Goal: Register for event/course

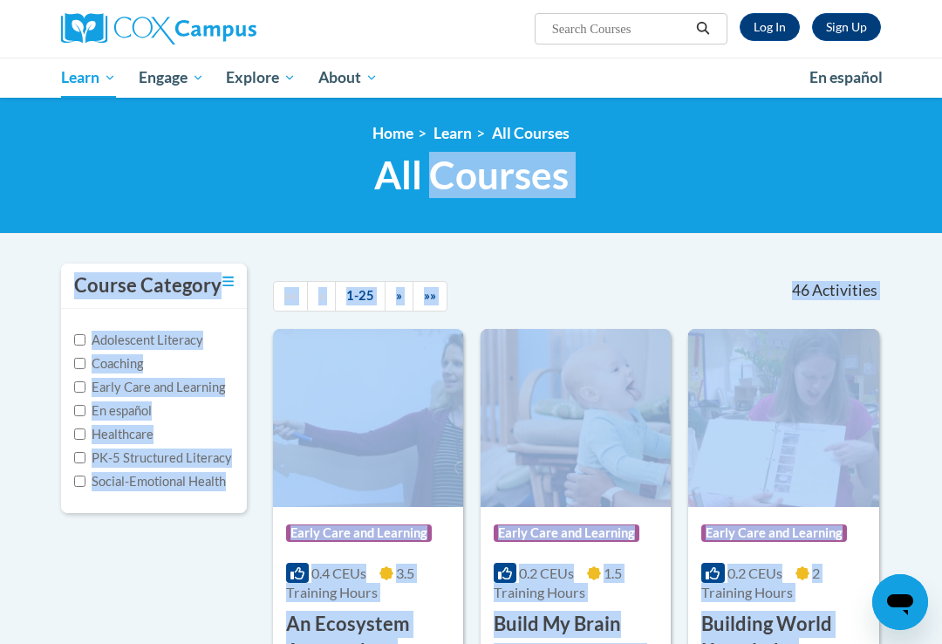
click at [130, 530] on div "Course Category Adolescent Literacy Coaching Early Care and Learning En español…" at bounding box center [154, 399] width 186 height 272
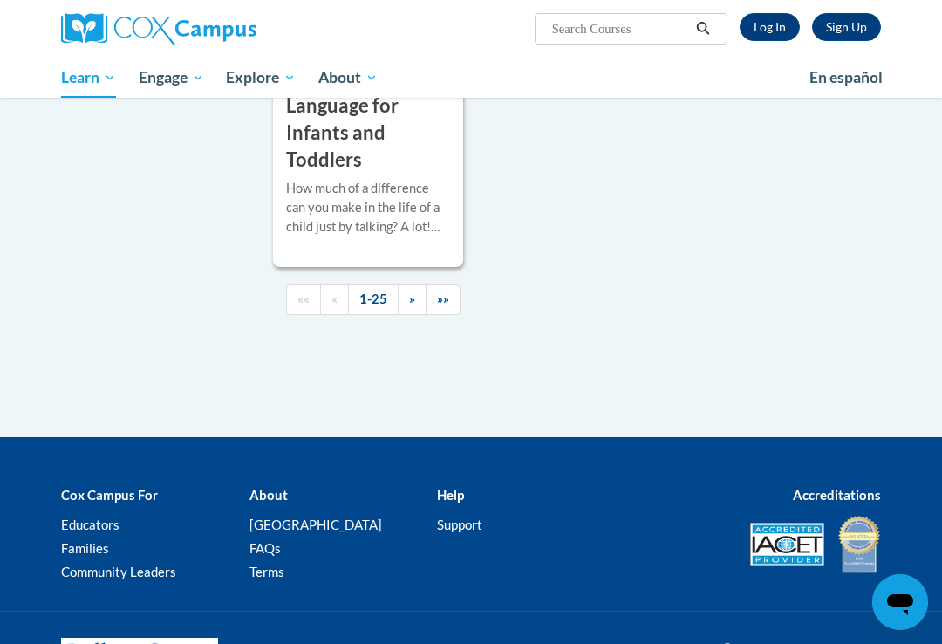
scroll to position [4747, 0]
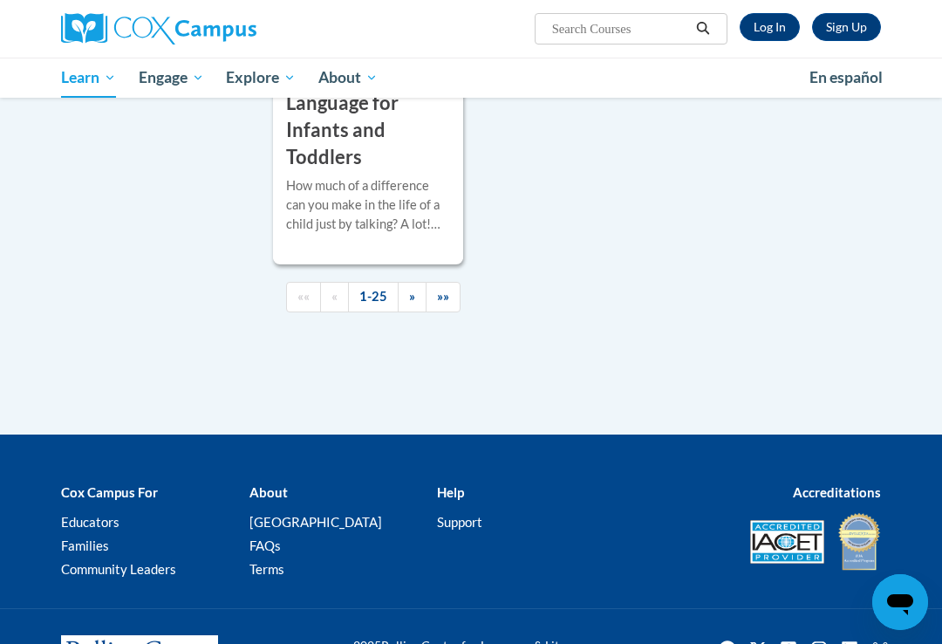
click at [443, 282] on link "»»" at bounding box center [443, 297] width 35 height 31
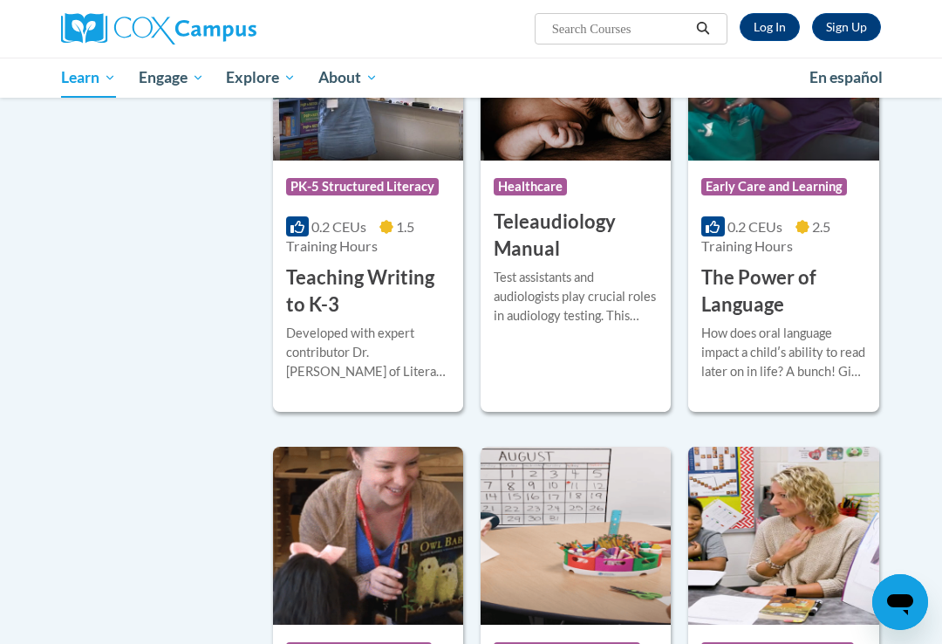
scroll to position [2770, 0]
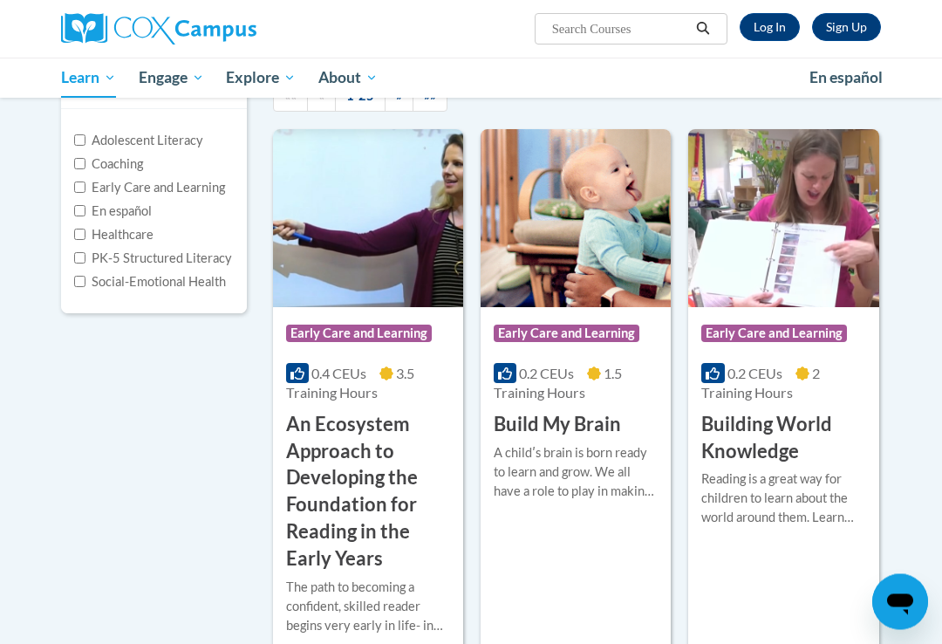
scroll to position [193, 0]
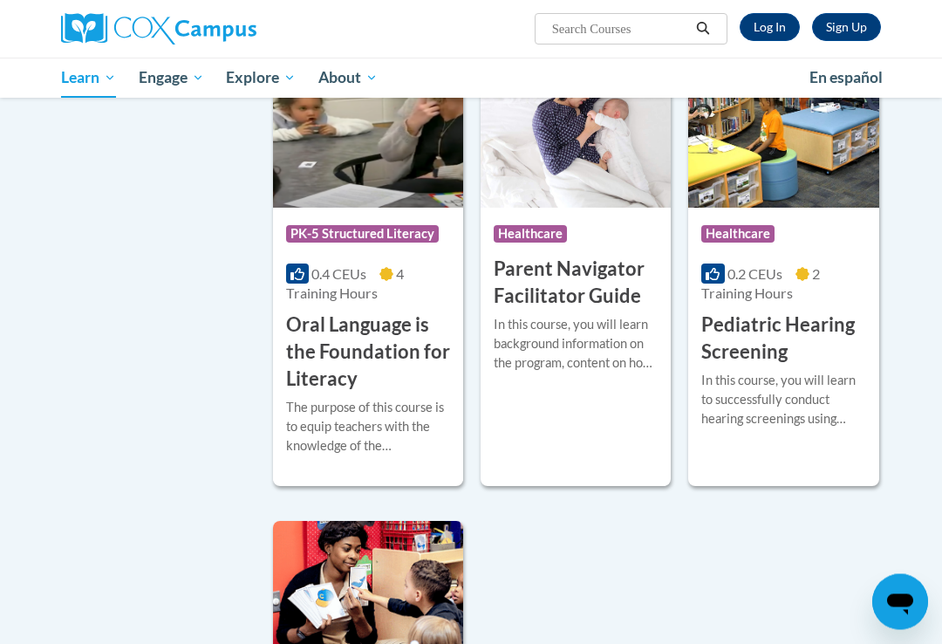
scroll to position [4008, 0]
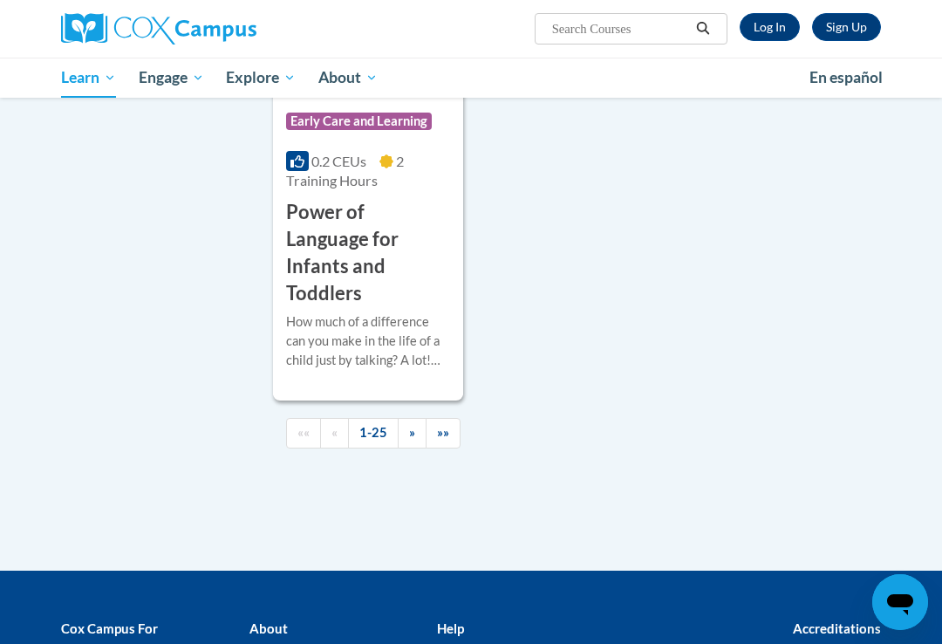
click at [452, 418] on link "»»" at bounding box center [443, 433] width 35 height 31
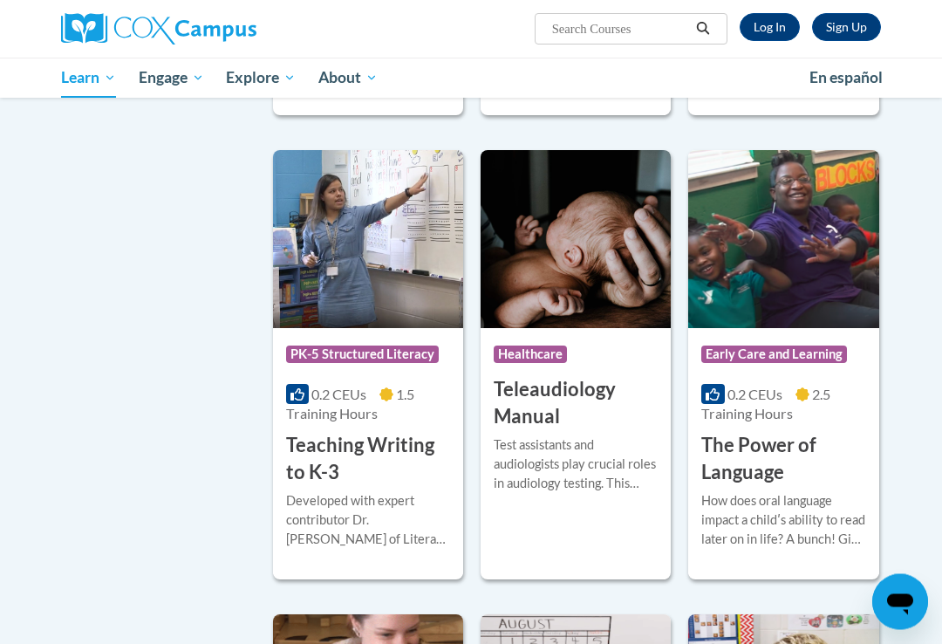
scroll to position [2609, 0]
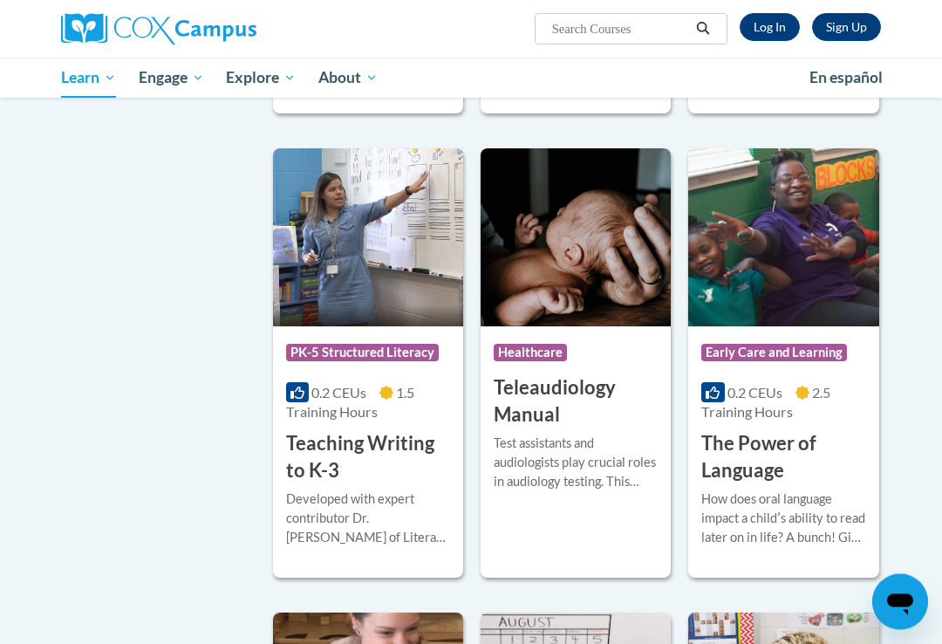
click at [773, 439] on h3 "The Power of Language" at bounding box center [783, 458] width 164 height 54
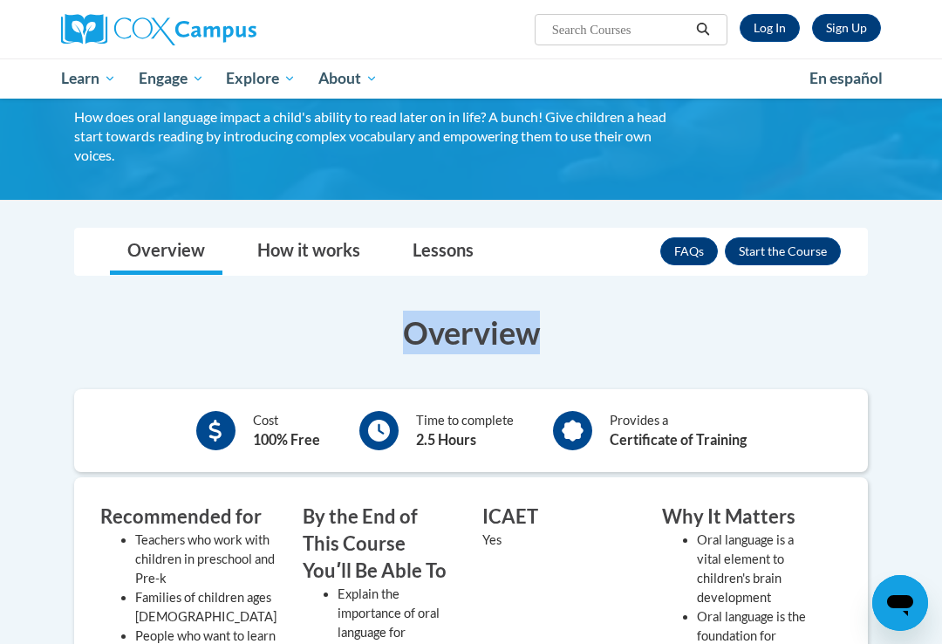
scroll to position [127, 0]
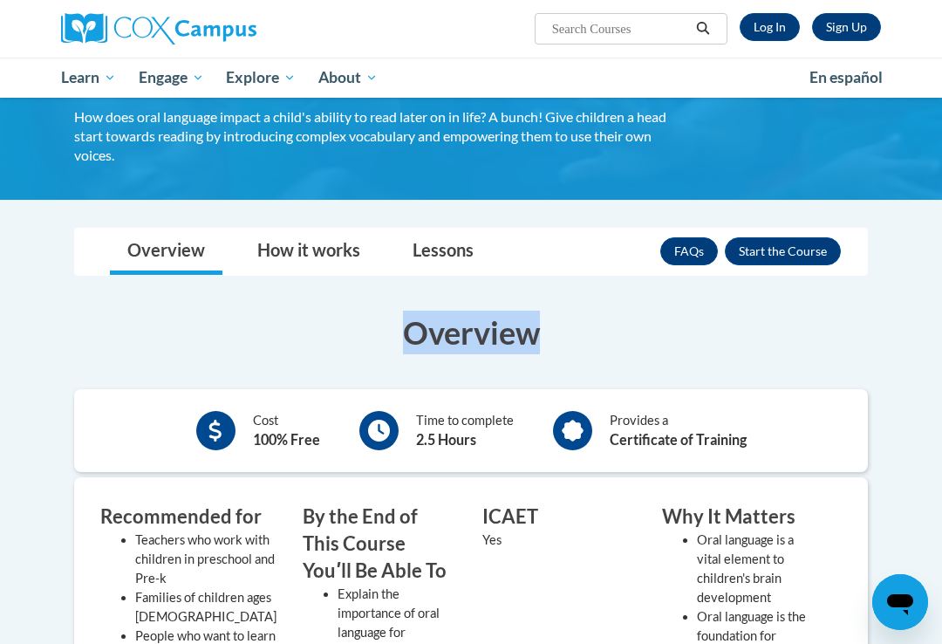
click at [800, 245] on button "Enroll" at bounding box center [783, 251] width 116 height 28
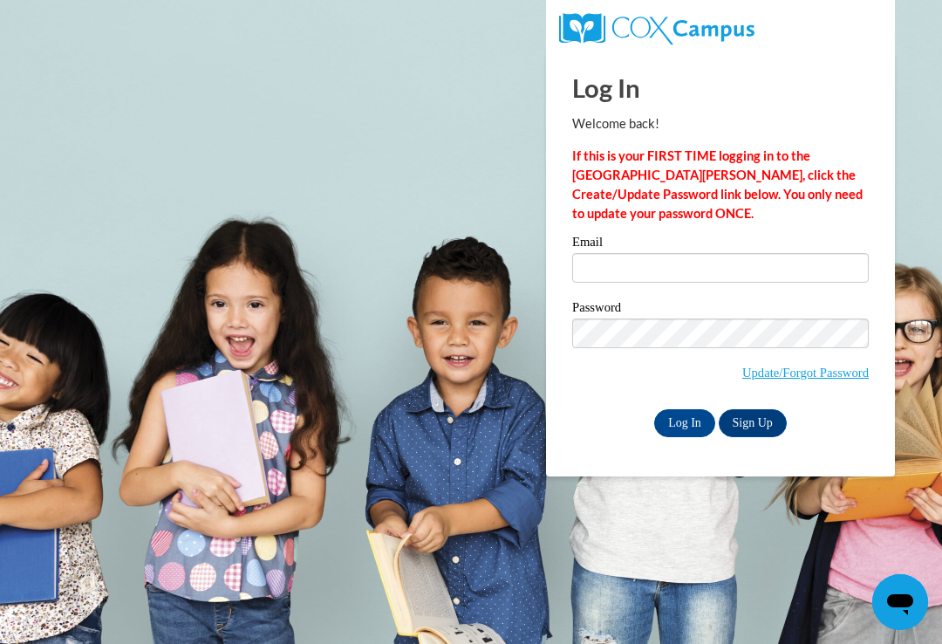
click at [767, 272] on input "Email" at bounding box center [720, 268] width 297 height 30
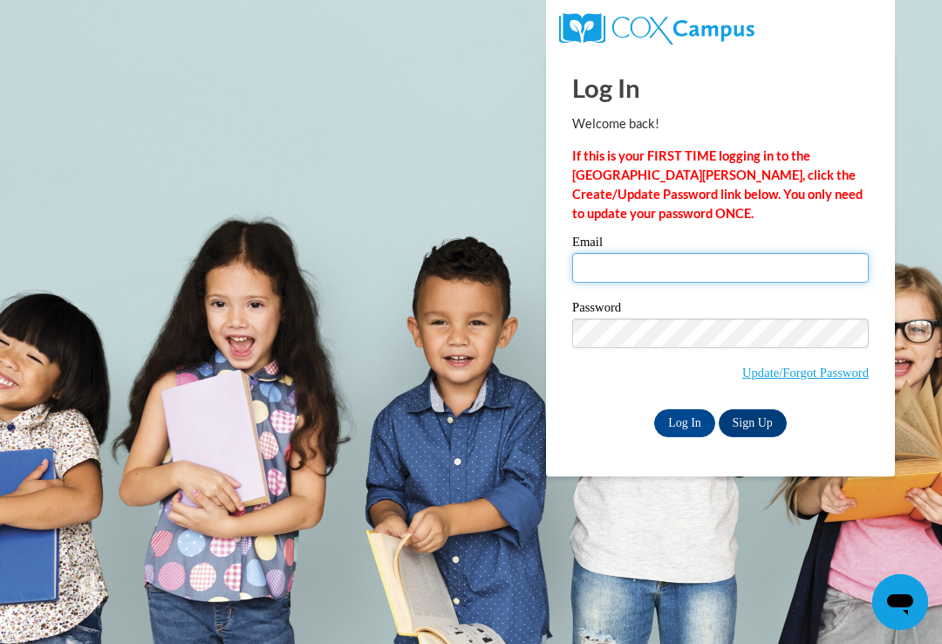
type input "lgreen17@Ivytech.edu"
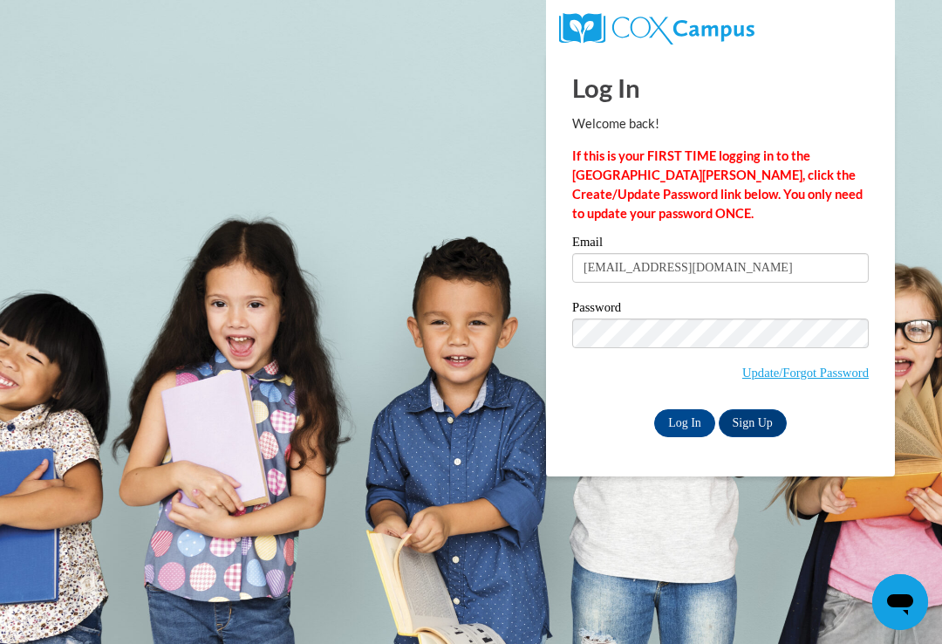
click at [685, 421] on input "Log In" at bounding box center [684, 423] width 61 height 28
click at [694, 410] on input "Log In" at bounding box center [684, 423] width 61 height 28
click at [933, 140] on body "Log In Welcome back! If this is your FIRST TIME logging in to the NEW Cox Campu…" at bounding box center [471, 322] width 942 height 644
click at [712, 418] on input "Log In" at bounding box center [684, 423] width 61 height 28
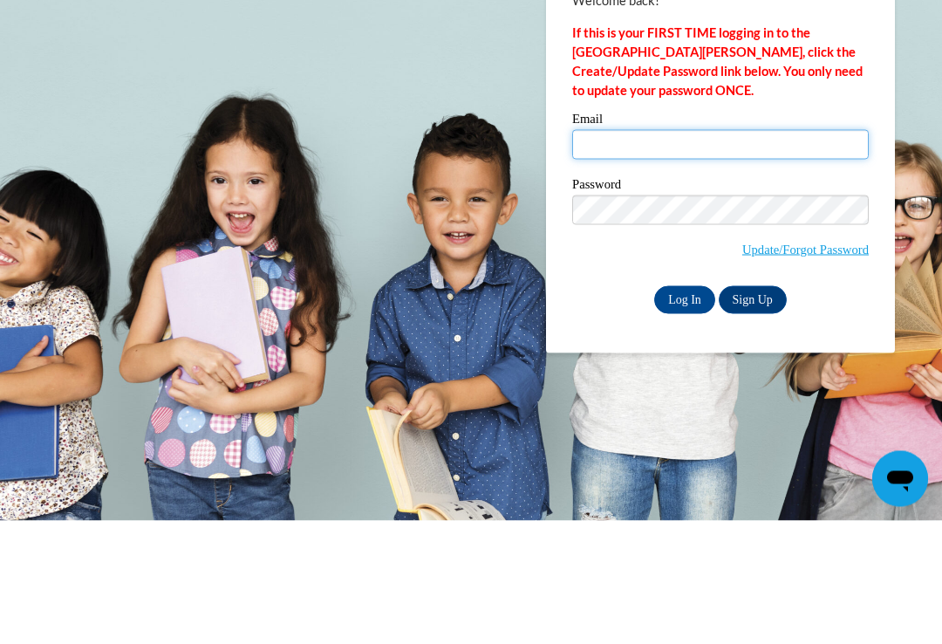
type input "lgreen17@Ivytech.edu"
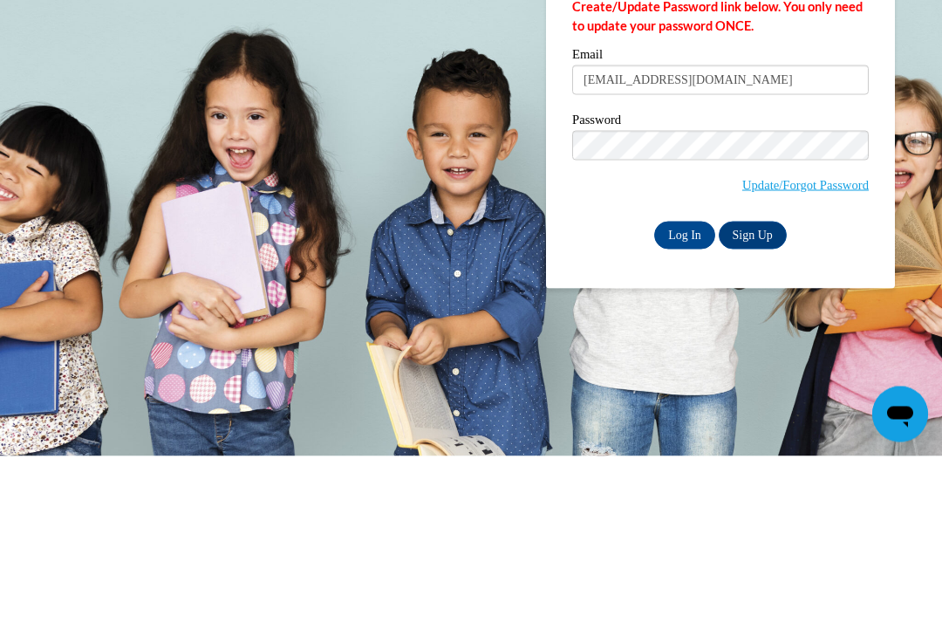
click at [699, 409] on input "Log In" at bounding box center [684, 423] width 61 height 28
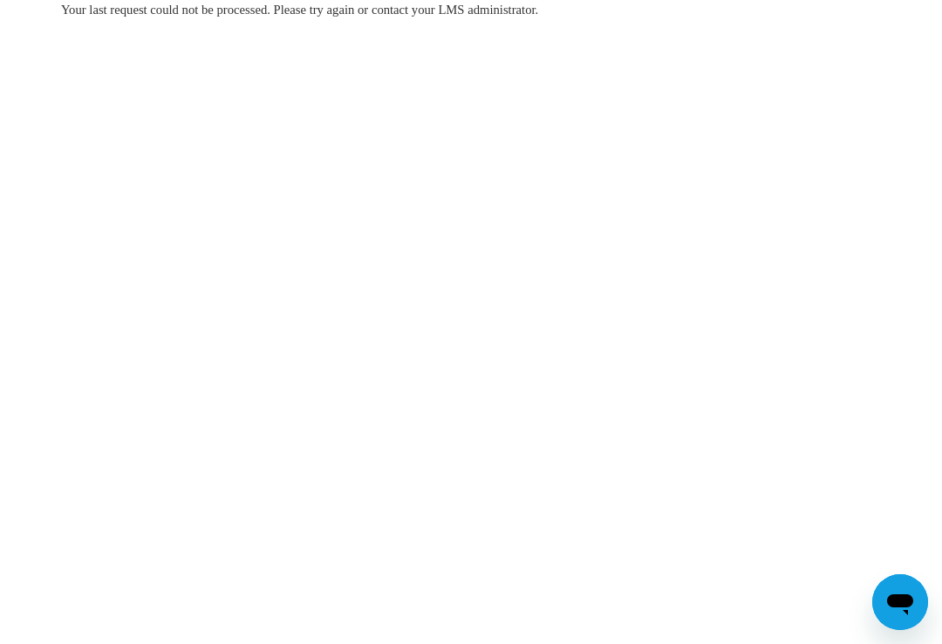
click at [487, 3] on span "Your last request could not be processed. Please try again or contact your LMS …" at bounding box center [299, 10] width 477 height 14
